Goal: Navigation & Orientation: Find specific page/section

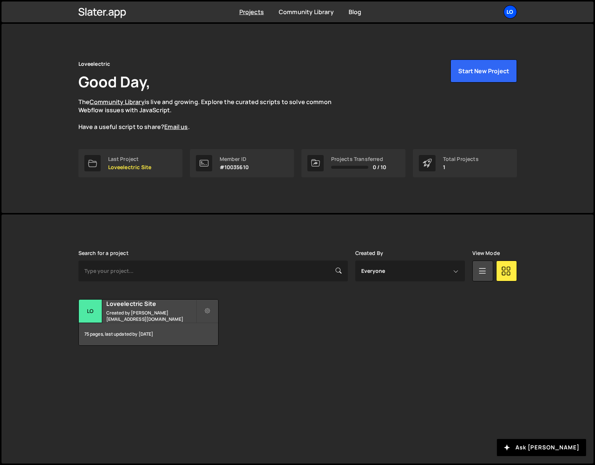
click at [512, 16] on div "Lo" at bounding box center [509, 11] width 13 height 13
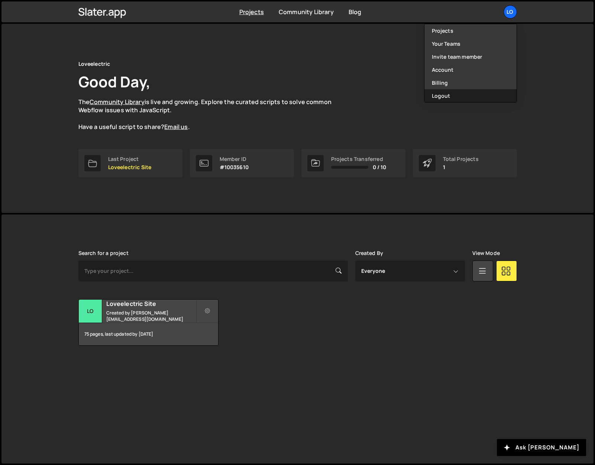
click at [471, 92] on button "Logout" at bounding box center [470, 95] width 92 height 13
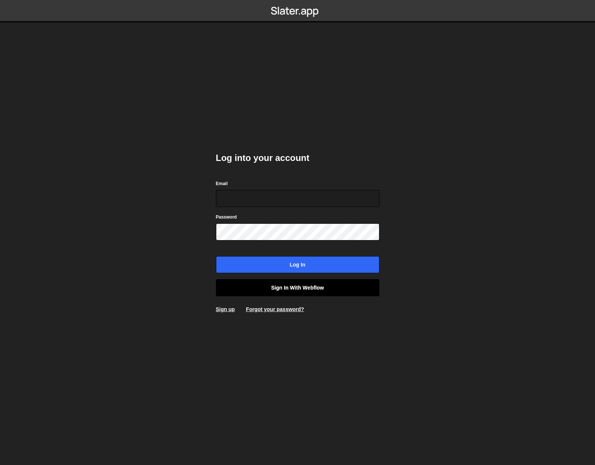
click at [339, 289] on link "Sign in with Webflow" at bounding box center [297, 287] width 163 height 17
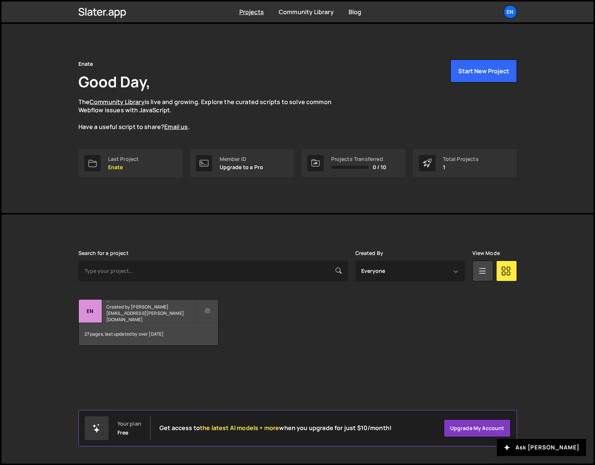
click at [125, 302] on h2 "Enate" at bounding box center [151, 300] width 90 height 2
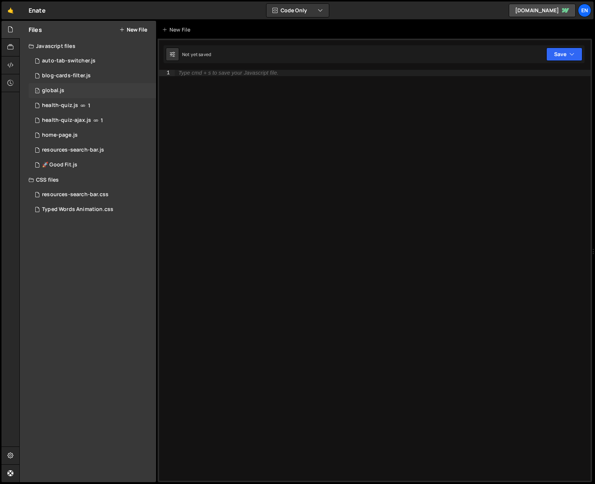
click at [68, 91] on div "1 global.js 0" at bounding box center [92, 90] width 127 height 15
